Goal: Browse casually: Explore the website without a specific task or goal

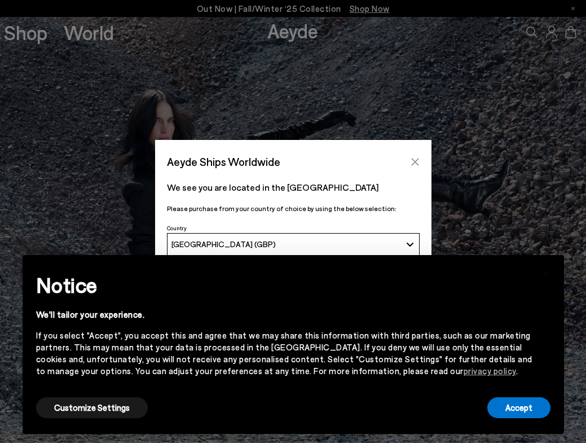
click at [411, 155] on button "Close" at bounding box center [415, 161] width 17 height 17
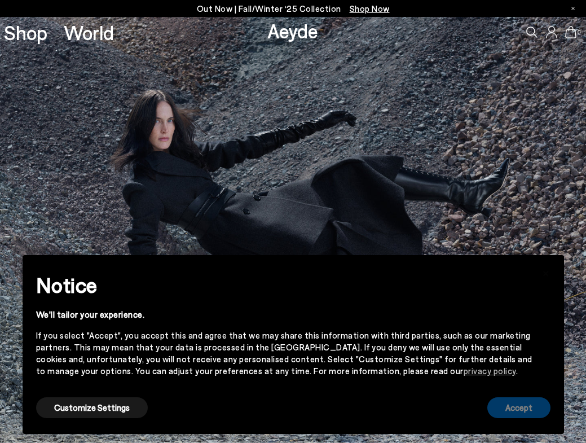
click at [513, 413] on button "Accept" at bounding box center [518, 407] width 63 height 21
click at [33, 26] on link "Shop" at bounding box center [25, 33] width 43 height 20
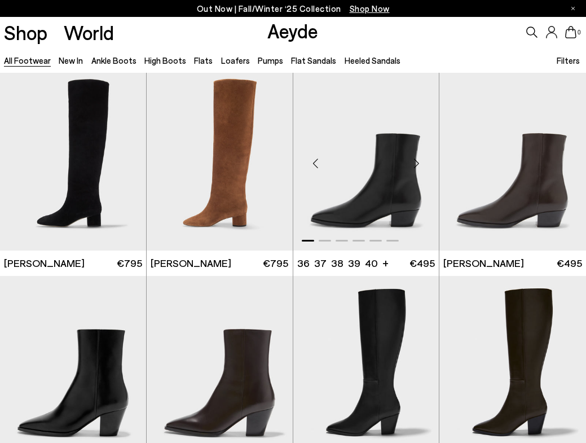
scroll to position [633, 0]
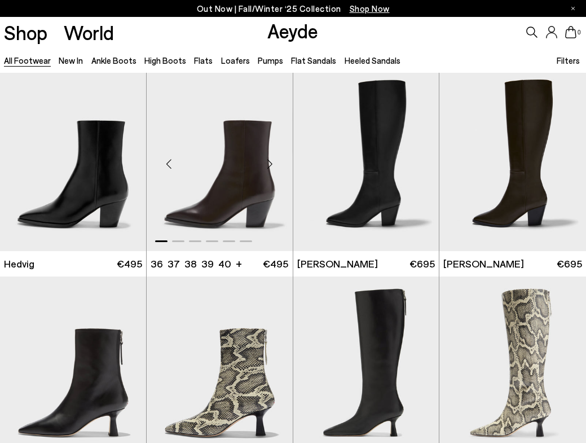
click at [270, 164] on div "Next slide" at bounding box center [270, 164] width 34 height 34
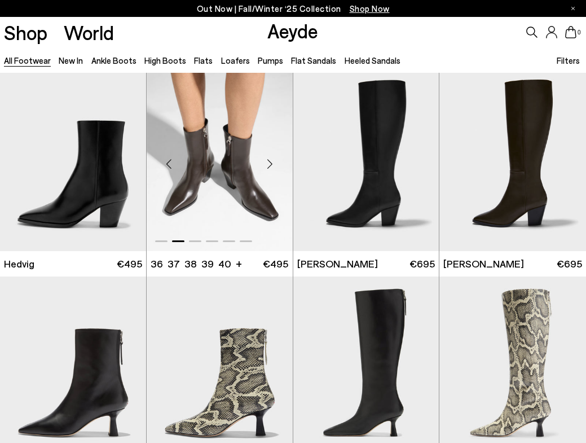
click at [270, 164] on div "Next slide" at bounding box center [270, 164] width 34 height 34
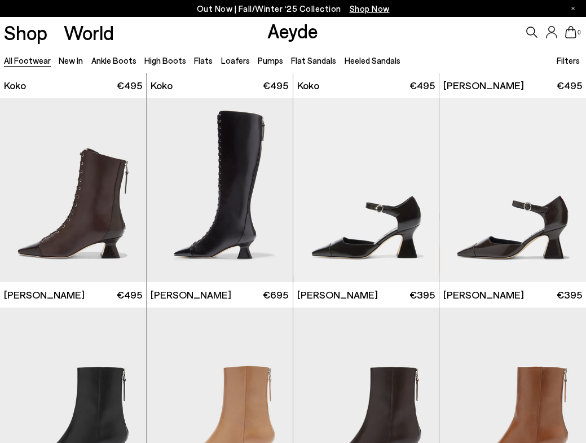
scroll to position [1468, 0]
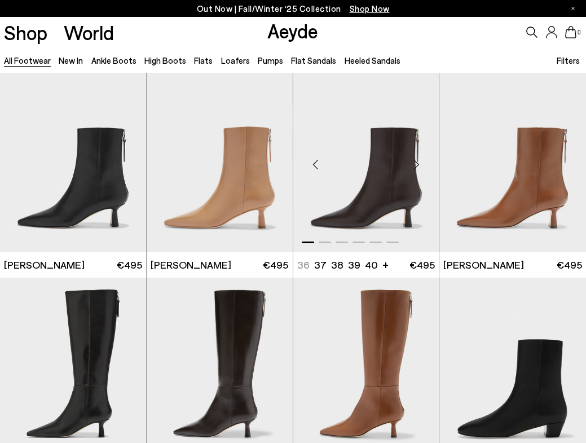
click at [415, 165] on div "Next slide" at bounding box center [416, 165] width 34 height 34
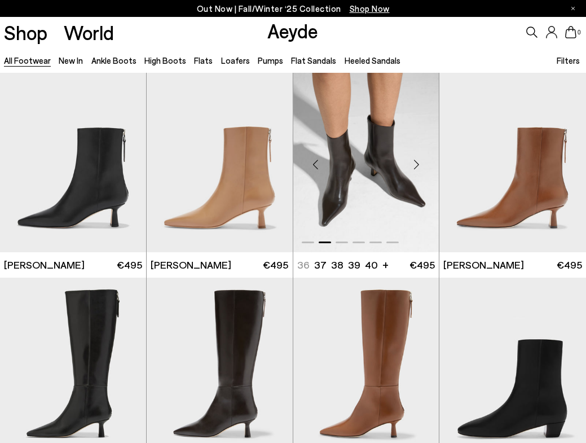
click at [415, 165] on div "Next slide" at bounding box center [416, 165] width 34 height 34
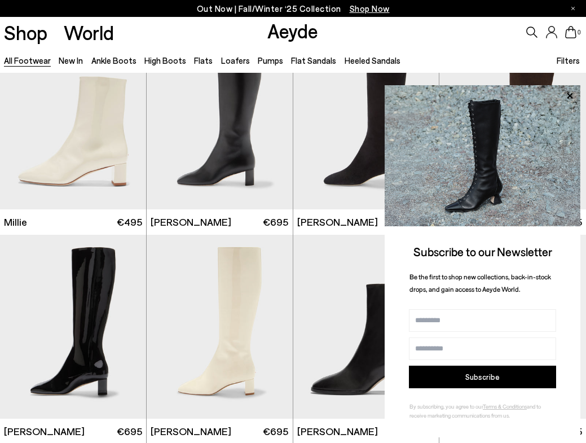
scroll to position [3465, 0]
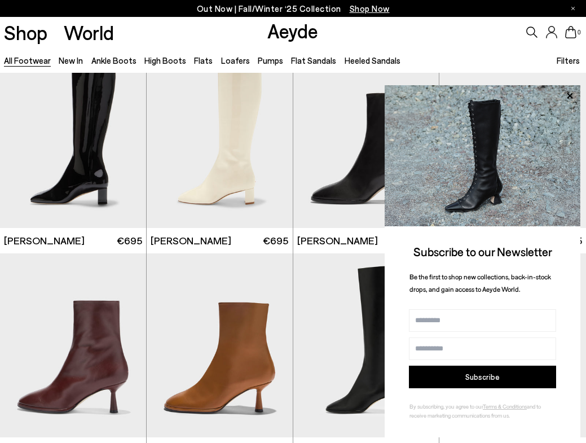
scroll to position [4059, 0]
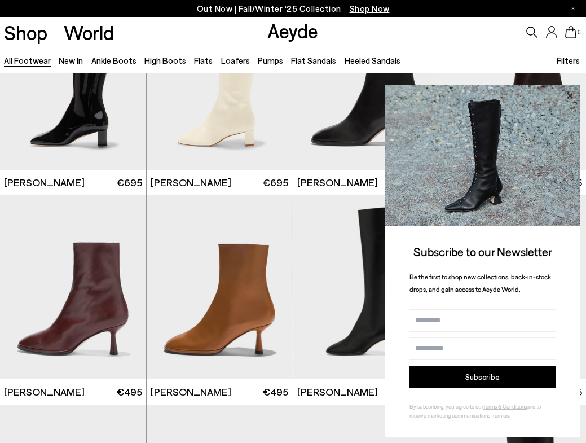
click at [570, 96] on icon at bounding box center [570, 96] width 6 height 6
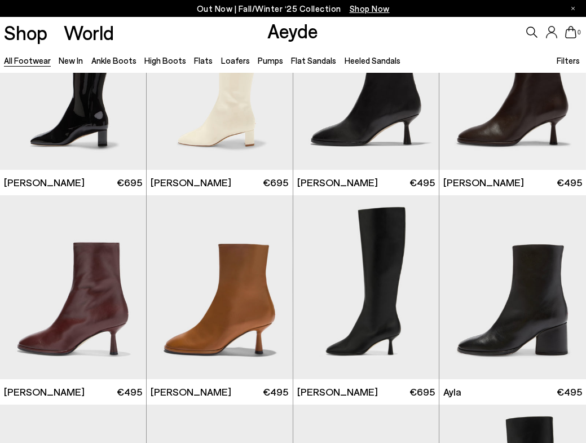
scroll to position [4600, 0]
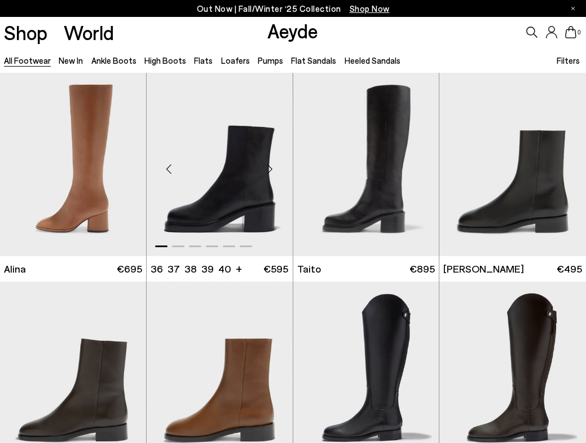
click at [265, 175] on div "Next slide" at bounding box center [270, 169] width 34 height 34
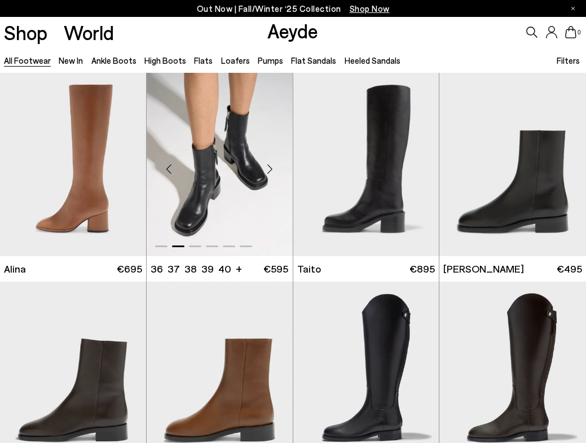
click at [265, 175] on div "Next slide" at bounding box center [270, 169] width 34 height 34
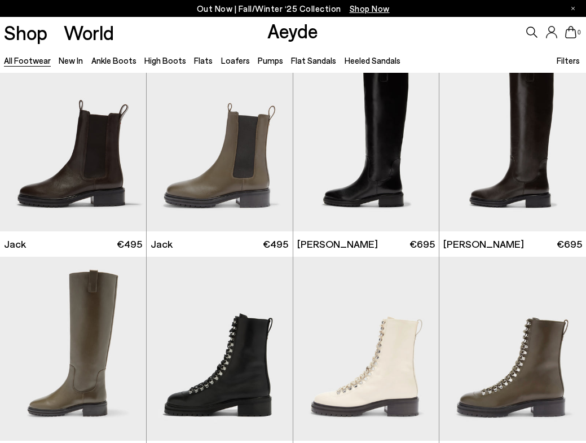
scroll to position [5265, 0]
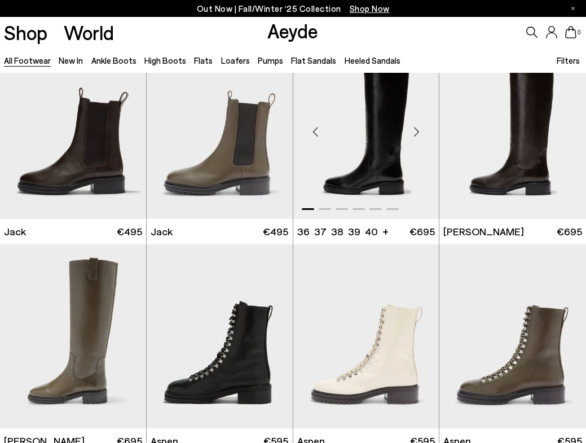
click at [418, 131] on div "Next slide" at bounding box center [416, 131] width 34 height 34
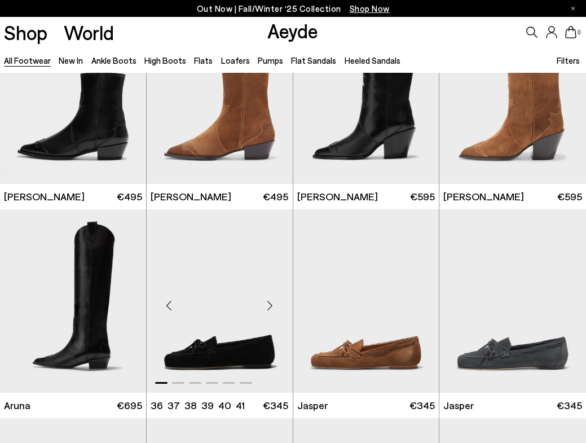
scroll to position [6792, 0]
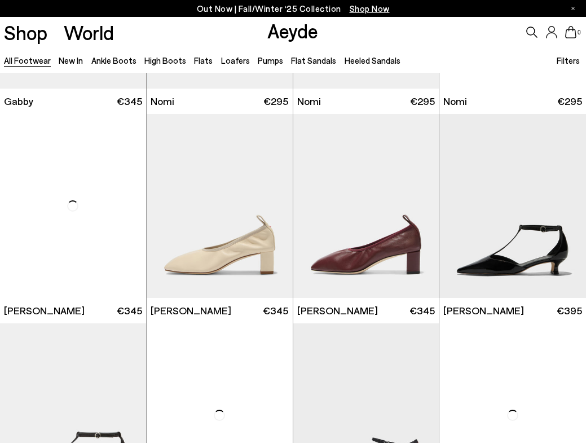
scroll to position [8530, 0]
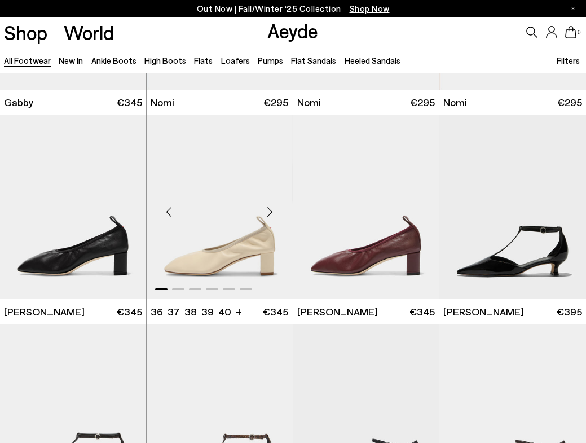
click at [268, 216] on div "Next slide" at bounding box center [270, 212] width 34 height 34
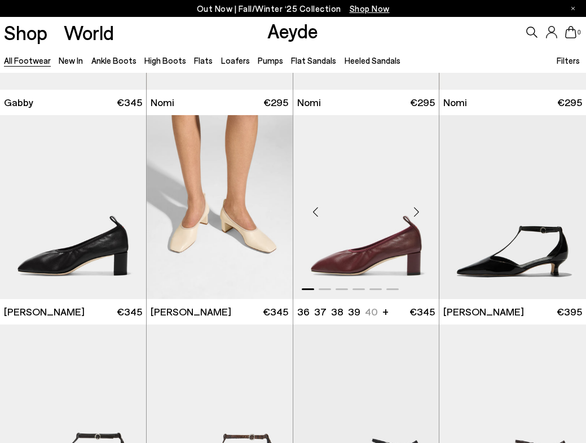
click at [417, 218] on div "Next slide" at bounding box center [416, 212] width 34 height 34
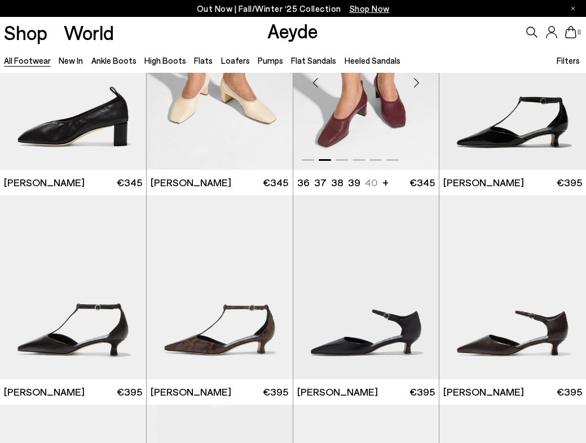
scroll to position [8960, 0]
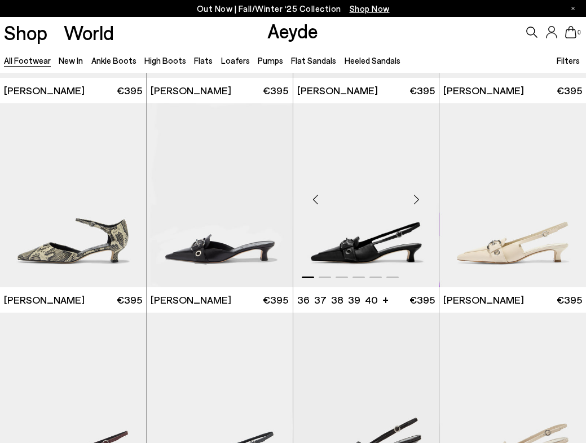
click at [417, 217] on div "Next slide" at bounding box center [416, 200] width 34 height 34
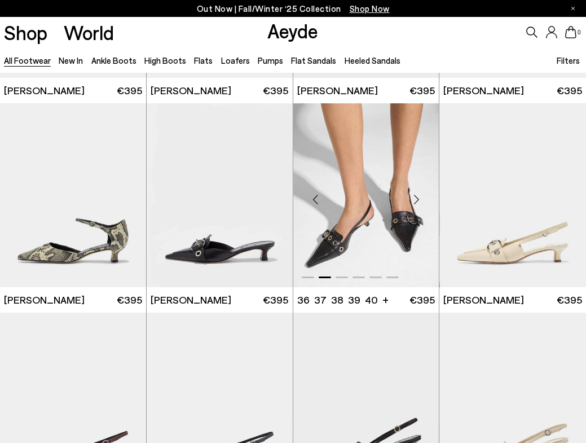
click at [417, 217] on div "Next slide" at bounding box center [416, 200] width 34 height 34
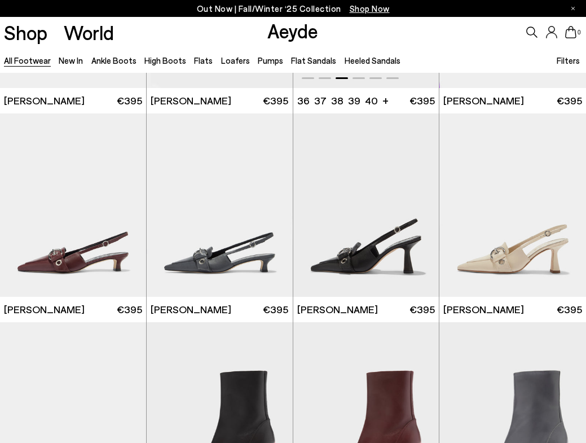
scroll to position [9203, 0]
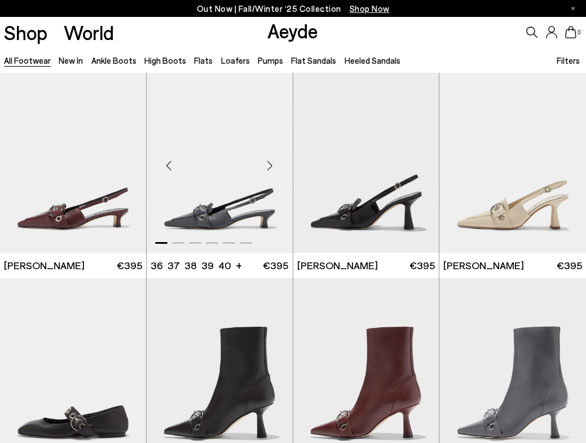
click at [274, 171] on div "Next slide" at bounding box center [270, 165] width 34 height 34
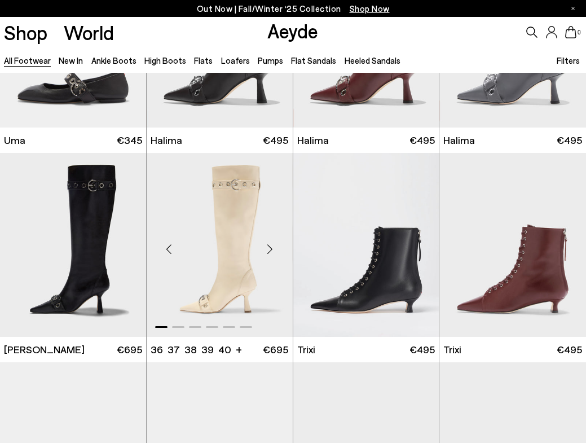
scroll to position [9442, 0]
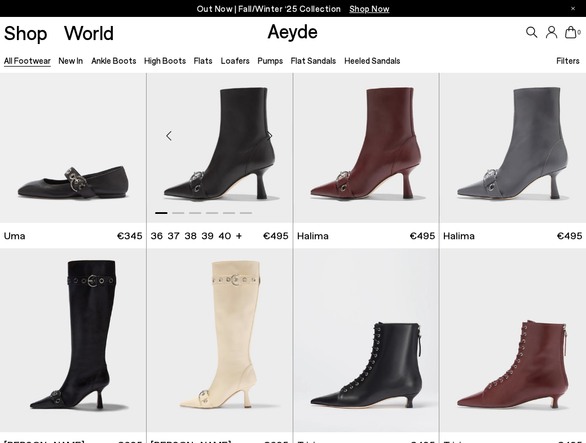
click at [263, 147] on div "Next slide" at bounding box center [270, 135] width 34 height 34
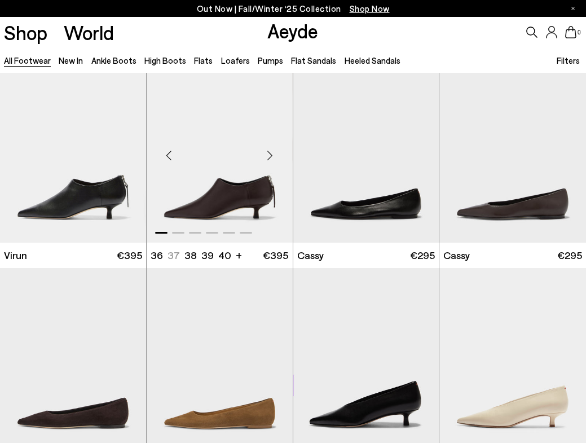
scroll to position [10428, 0]
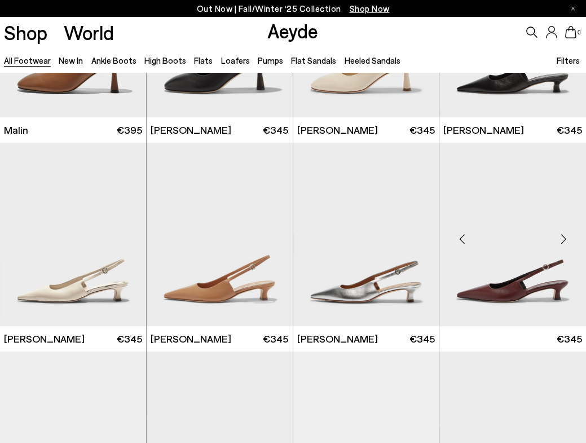
scroll to position [12479, 0]
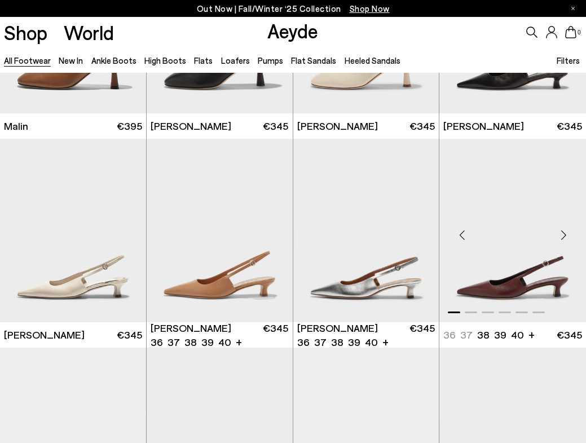
click at [560, 250] on div "Next slide" at bounding box center [564, 235] width 34 height 34
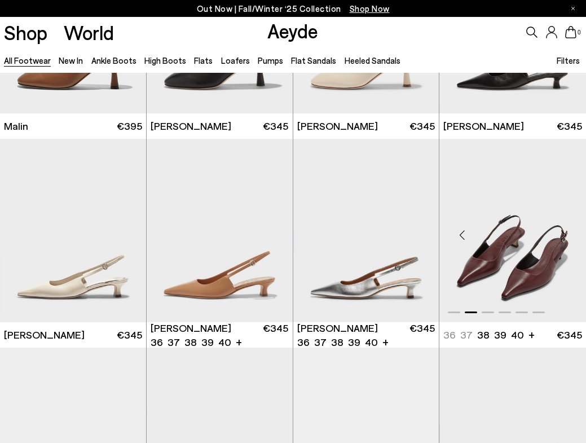
click at [560, 250] on div "Next slide" at bounding box center [564, 235] width 34 height 34
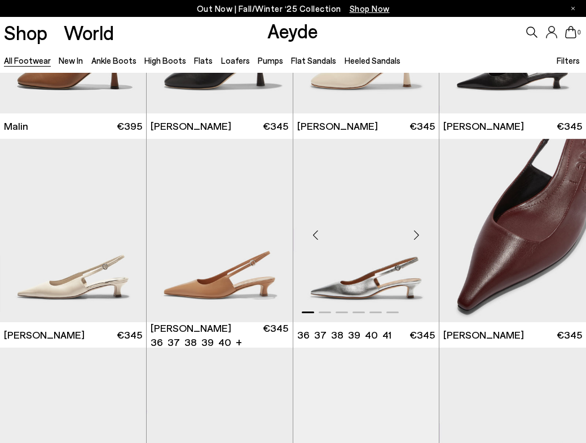
click at [421, 246] on div "Next slide" at bounding box center [416, 235] width 34 height 34
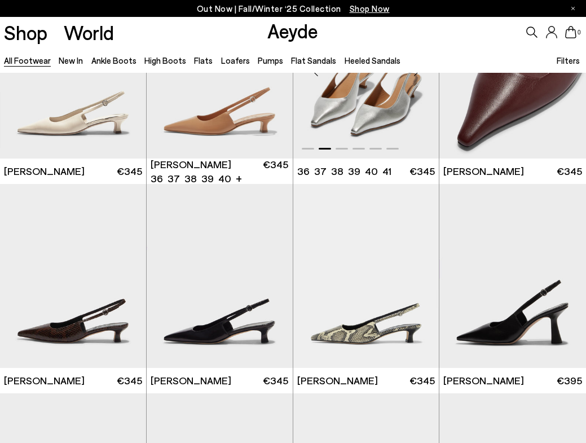
scroll to position [12855, 0]
